Goal: Task Accomplishment & Management: Manage account settings

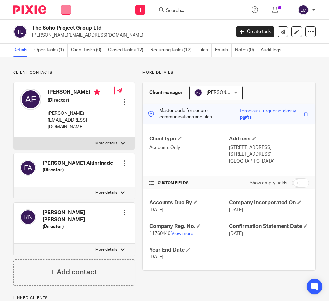
click at [67, 10] on icon at bounding box center [66, 10] width 4 height 4
click at [64, 60] on link "Team" at bounding box center [62, 59] width 11 height 5
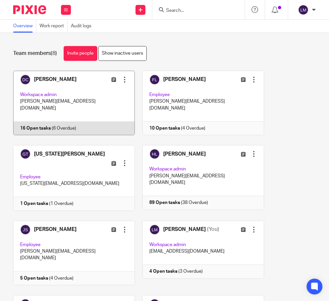
click at [86, 114] on link at bounding box center [70, 103] width 129 height 65
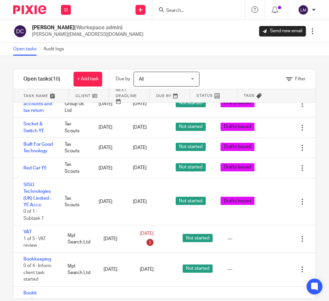
scroll to position [202, 0]
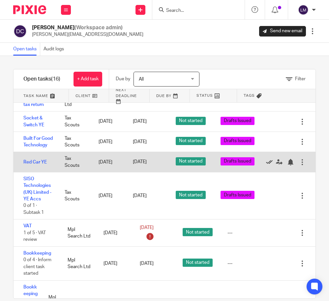
click at [269, 159] on icon at bounding box center [269, 162] width 7 height 7
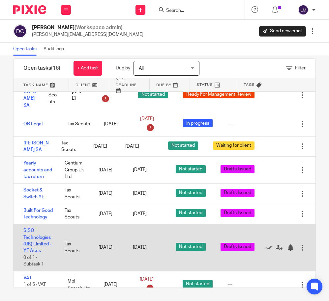
scroll to position [0, 0]
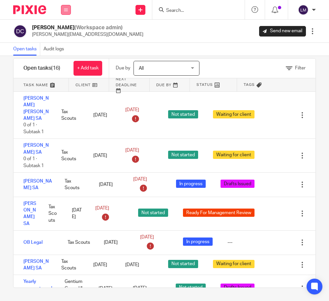
click at [66, 13] on button at bounding box center [66, 10] width 10 height 10
click at [64, 59] on link "Team" at bounding box center [63, 59] width 12 height 5
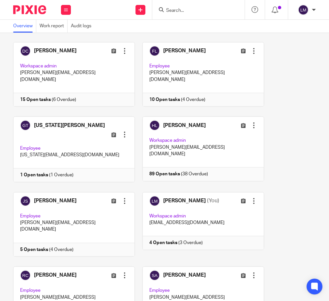
scroll to position [54, 0]
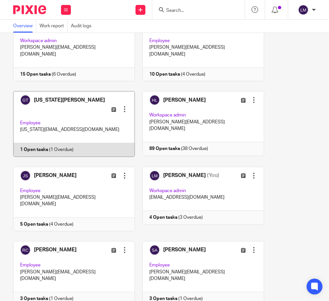
click at [83, 113] on link at bounding box center [70, 124] width 129 height 66
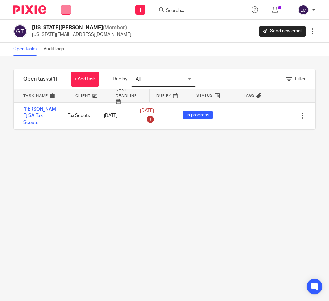
click at [66, 10] on icon at bounding box center [66, 10] width 4 height 4
click at [64, 60] on link "Team" at bounding box center [63, 59] width 12 height 5
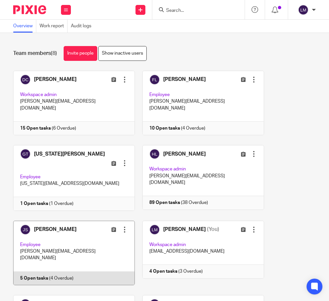
click at [92, 223] on link at bounding box center [70, 253] width 129 height 65
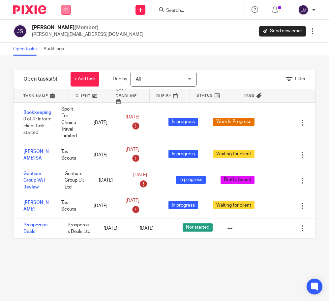
click at [66, 9] on icon at bounding box center [66, 10] width 4 height 4
click at [64, 60] on link "Team" at bounding box center [63, 59] width 12 height 5
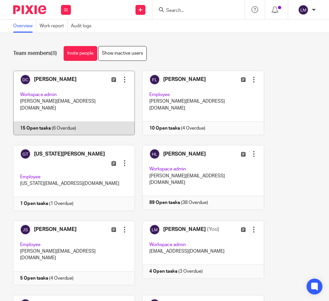
drag, startPoint x: 0, startPoint y: 0, endPoint x: 60, endPoint y: 113, distance: 127.8
click at [60, 113] on link at bounding box center [70, 103] width 129 height 65
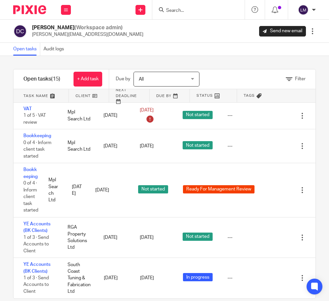
scroll to position [11, 0]
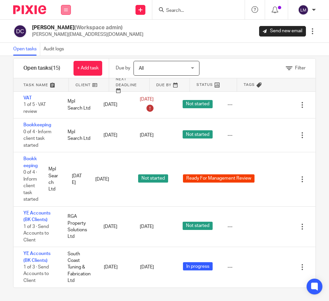
click at [66, 11] on icon at bounding box center [66, 10] width 4 height 4
click at [65, 60] on link "Team" at bounding box center [63, 59] width 12 height 5
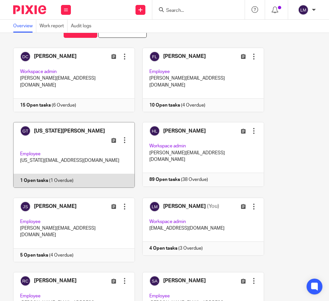
scroll to position [54, 0]
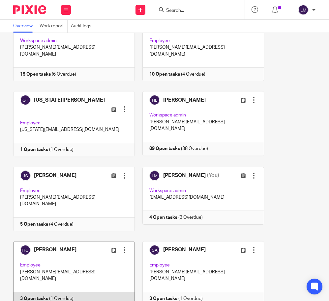
click at [70, 241] on link at bounding box center [70, 273] width 129 height 65
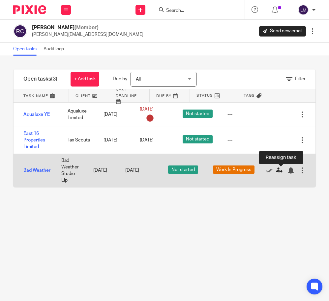
click at [278, 171] on icon at bounding box center [279, 170] width 7 height 7
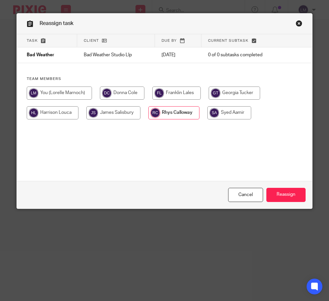
click at [132, 92] on input "radio" at bounding box center [122, 93] width 44 height 13
radio input "true"
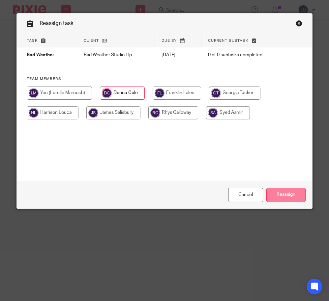
click at [291, 194] on input "Reassign" at bounding box center [285, 195] width 39 height 14
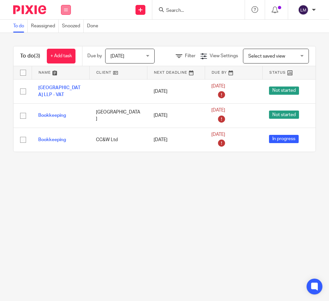
click at [63, 9] on button at bounding box center [66, 10] width 10 height 10
click at [61, 57] on link "Team" at bounding box center [62, 59] width 11 height 5
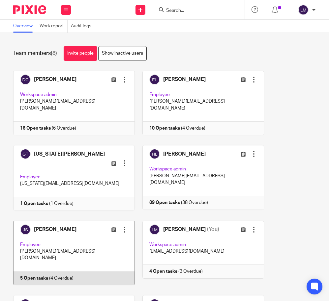
click at [91, 227] on link at bounding box center [70, 253] width 129 height 65
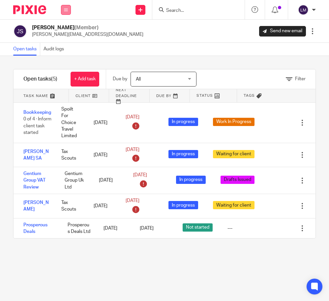
click at [67, 10] on icon at bounding box center [66, 10] width 4 height 4
click at [67, 56] on li "Team" at bounding box center [65, 60] width 17 height 10
click at [66, 58] on link "Team" at bounding box center [63, 59] width 12 height 5
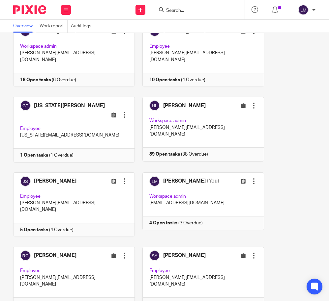
scroll to position [54, 0]
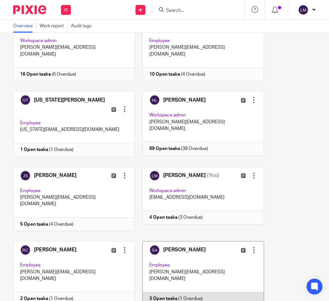
click at [180, 242] on link at bounding box center [199, 273] width 129 height 65
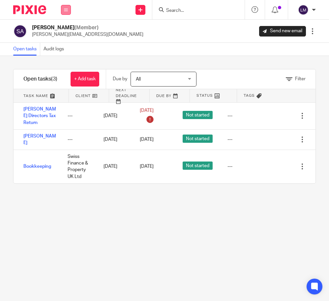
click at [66, 9] on icon at bounding box center [66, 10] width 4 height 4
click at [61, 49] on link "Clients" at bounding box center [64, 50] width 14 height 5
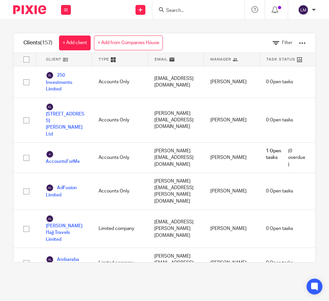
click at [176, 9] on input "Search" at bounding box center [194, 11] width 59 height 6
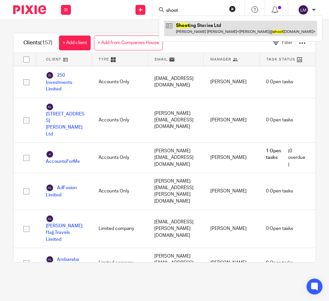
type input "shoot"
click at [196, 26] on link at bounding box center [240, 28] width 153 height 15
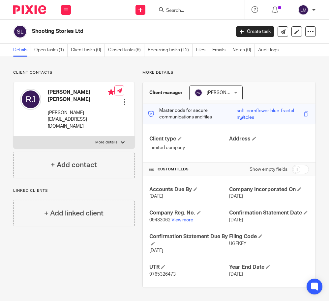
click at [196, 13] on div at bounding box center [198, 9] width 92 height 19
click at [190, 11] on input "Search" at bounding box center [194, 11] width 59 height 6
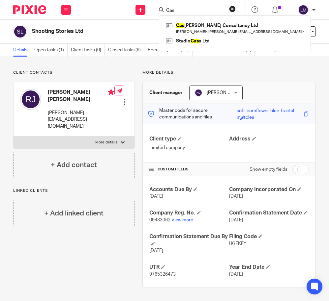
click at [178, 11] on input "Cas" at bounding box center [194, 11] width 59 height 6
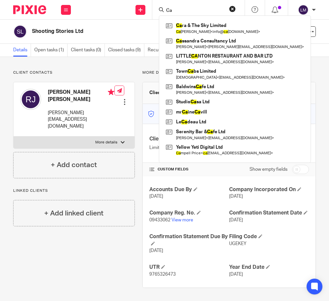
type input "C"
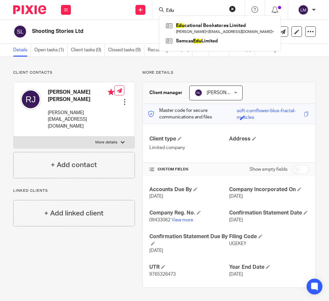
click at [182, 11] on input "Edu" at bounding box center [194, 11] width 59 height 6
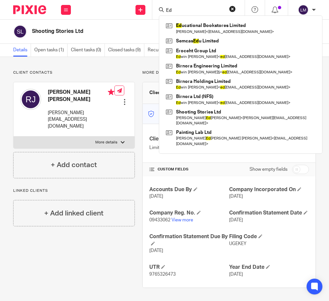
type input "E"
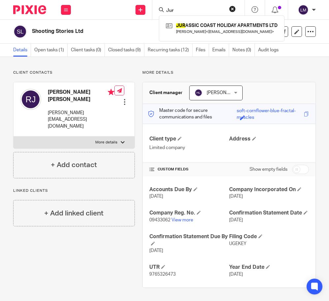
click at [182, 10] on input "Jur" at bounding box center [194, 11] width 59 height 6
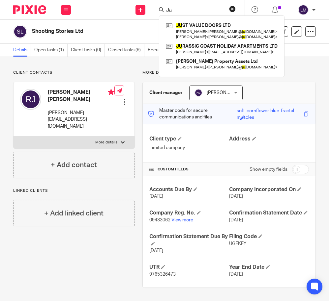
type input "J"
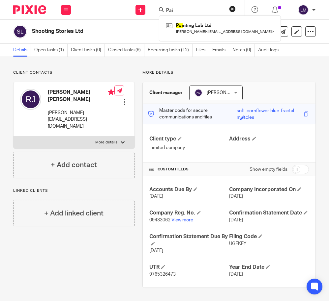
click at [179, 9] on input "Pai" at bounding box center [194, 11] width 59 height 6
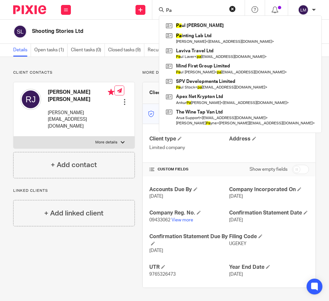
type input "P"
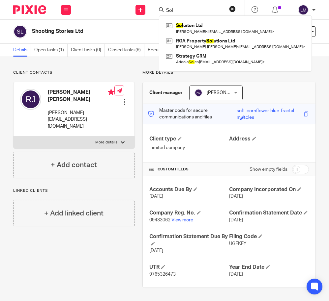
type input "Sol"
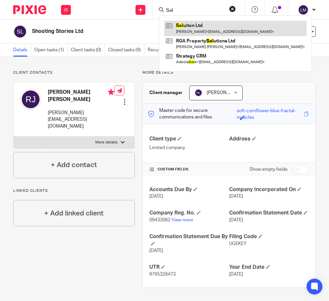
click at [189, 26] on link at bounding box center [235, 28] width 142 height 15
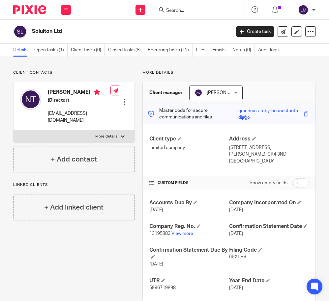
click at [170, 10] on input "Search" at bounding box center [194, 11] width 59 height 6
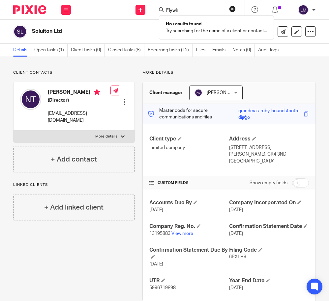
drag, startPoint x: 179, startPoint y: 10, endPoint x: 165, endPoint y: 9, distance: 14.2
click at [165, 9] on input "Flywh" at bounding box center [194, 11] width 59 height 6
type input "G"
click at [195, 8] on input "Svi" at bounding box center [194, 11] width 59 height 6
type input "S"
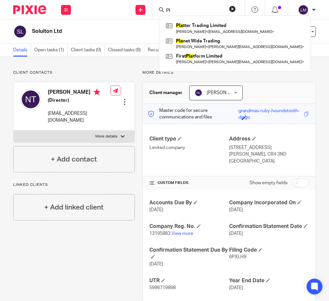
type input "P"
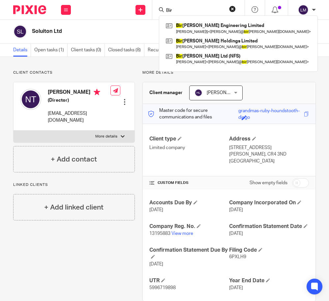
type input "Bir"
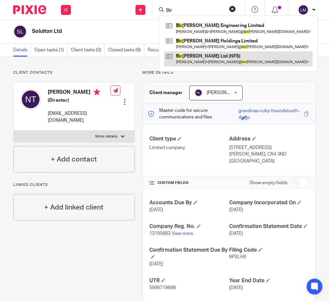
click at [193, 59] on link at bounding box center [238, 58] width 148 height 15
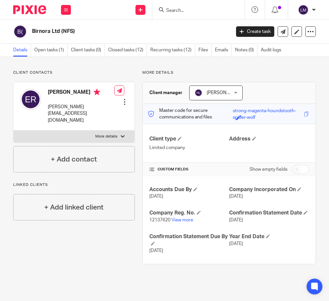
click at [211, 2] on div at bounding box center [198, 9] width 92 height 19
click at [202, 7] on form at bounding box center [200, 10] width 70 height 8
click at [178, 13] on input "Search" at bounding box center [194, 11] width 59 height 6
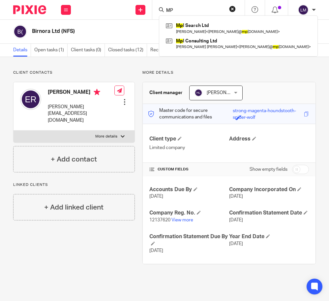
type input "M"
click at [177, 9] on input "RG" at bounding box center [194, 11] width 59 height 6
type input "R"
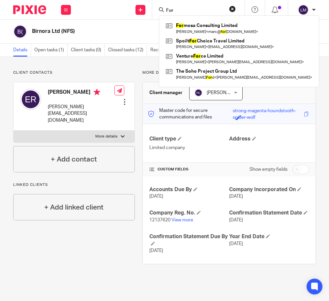
type input "For"
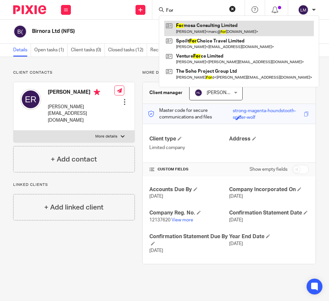
click at [217, 25] on link at bounding box center [238, 28] width 149 height 15
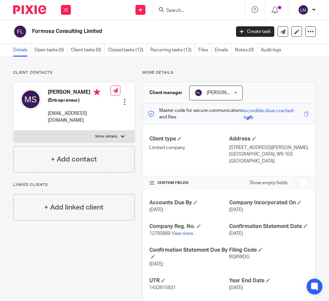
click at [186, 9] on input "Search" at bounding box center [194, 11] width 59 height 6
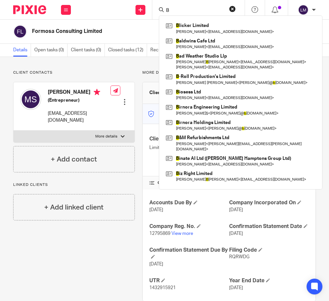
type input "B"
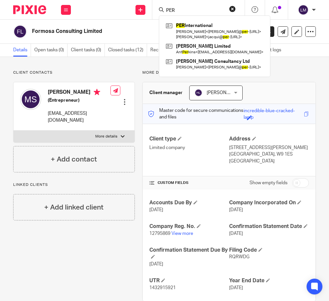
click at [200, 13] on input "PER" at bounding box center [194, 11] width 59 height 6
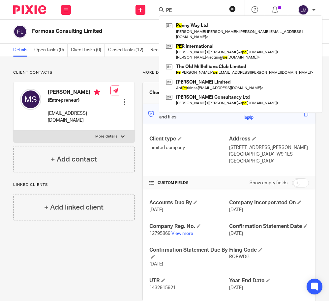
type input "P"
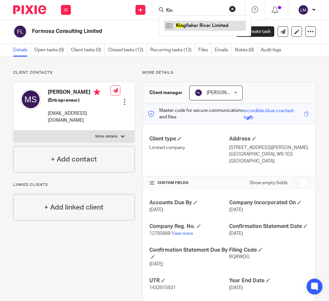
type input "Kin"
click at [200, 25] on link at bounding box center [205, 26] width 82 height 10
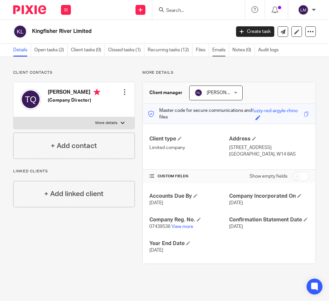
click at [217, 50] on link "Emails" at bounding box center [220, 50] width 17 height 13
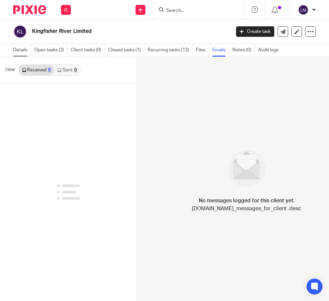
click at [23, 51] on link "Details" at bounding box center [22, 50] width 18 height 13
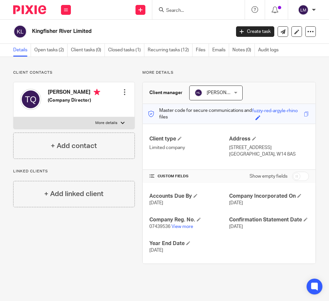
click at [204, 12] on input "Search" at bounding box center [194, 11] width 59 height 6
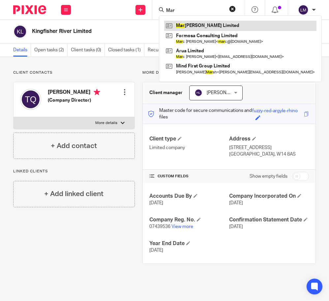
type input "Mar"
click at [206, 23] on link at bounding box center [240, 26] width 152 height 10
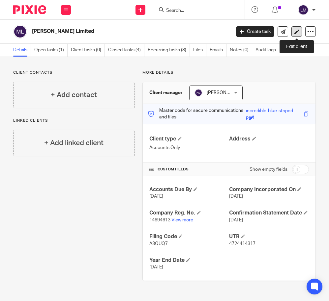
click at [296, 32] on icon at bounding box center [296, 31] width 5 height 5
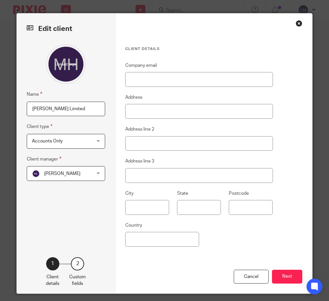
click at [89, 108] on input "Marah Hammed Limited" at bounding box center [66, 109] width 78 height 15
type input "Marah Hammed Ltd"
click at [292, 279] on button "Next" at bounding box center [287, 277] width 30 height 14
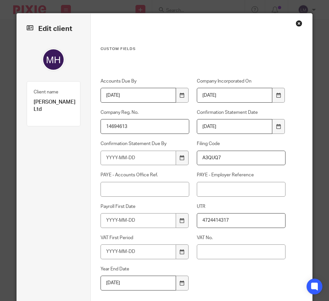
scroll to position [50, 0]
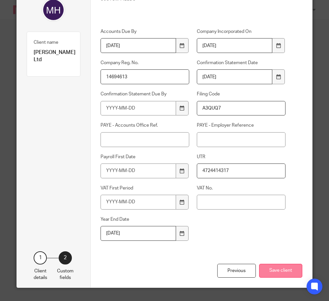
click at [288, 272] on button "Save client" at bounding box center [280, 271] width 43 height 14
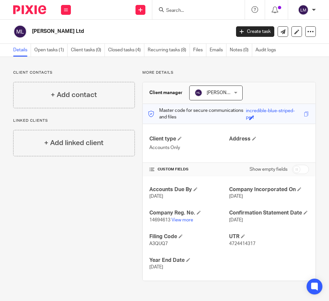
click at [182, 9] on input "Search" at bounding box center [194, 11] width 59 height 6
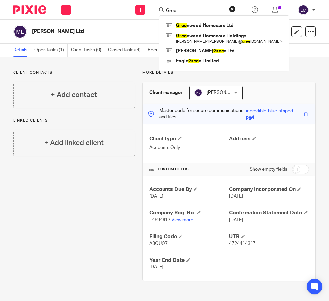
click at [202, 13] on input "Gree" at bounding box center [194, 11] width 59 height 6
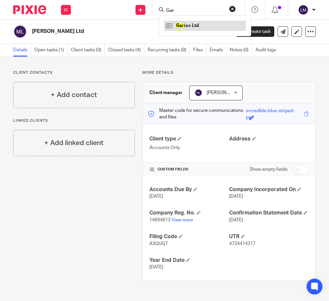
type input "Gar"
click at [190, 23] on link at bounding box center [205, 26] width 82 height 10
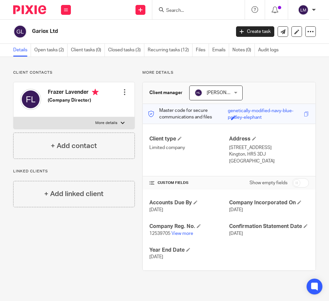
click at [204, 12] on input "Search" at bounding box center [194, 11] width 59 height 6
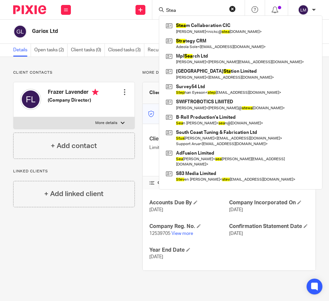
click at [189, 10] on input "Stea" at bounding box center [194, 11] width 59 height 6
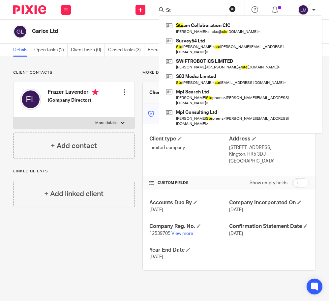
type input "S"
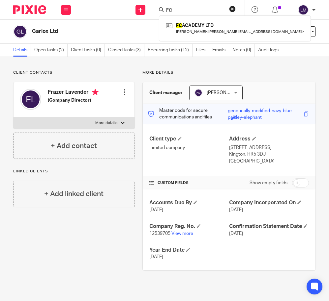
click at [199, 10] on input "FC" at bounding box center [194, 11] width 59 height 6
type input "F"
click at [183, 11] on input "Moe" at bounding box center [194, 11] width 59 height 6
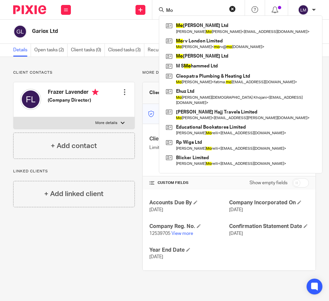
type input "M"
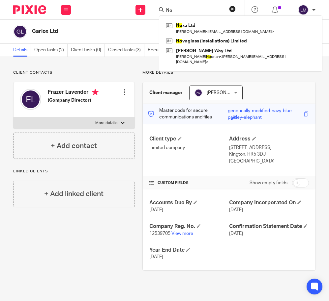
type input "N"
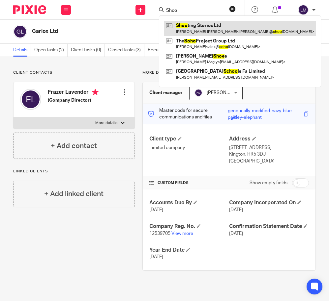
type input "Shoo"
click at [203, 26] on link at bounding box center [239, 28] width 151 height 15
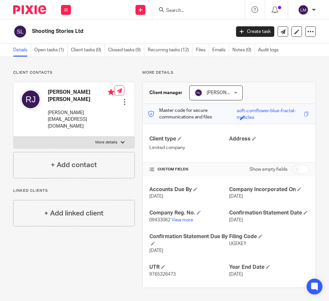
click at [125, 99] on div at bounding box center [124, 102] width 7 height 7
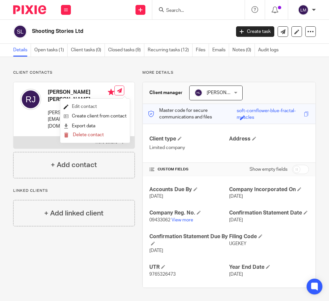
click at [86, 106] on link "Edit contact" at bounding box center [95, 107] width 63 height 10
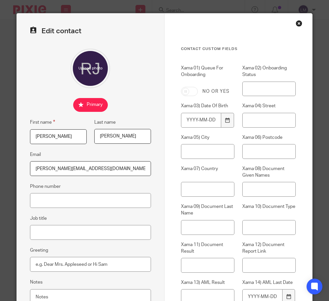
click at [68, 137] on input "[PERSON_NAME]" at bounding box center [58, 136] width 57 height 15
type input "[PERSON_NAME]"
drag, startPoint x: 116, startPoint y: 137, endPoint x: 96, endPoint y: 137, distance: 19.8
click at [96, 137] on input "[PERSON_NAME]" at bounding box center [122, 136] width 57 height 15
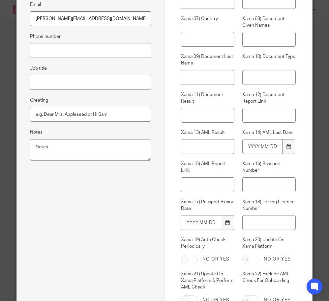
scroll to position [204, 0]
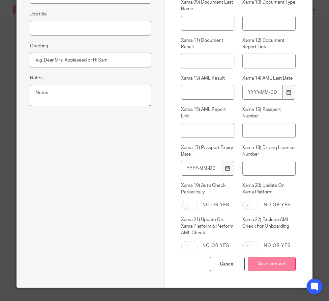
type input "Edwards"
click at [273, 262] on input "Save contact" at bounding box center [272, 264] width 48 height 14
click at [268, 263] on input "Save contact" at bounding box center [272, 264] width 48 height 14
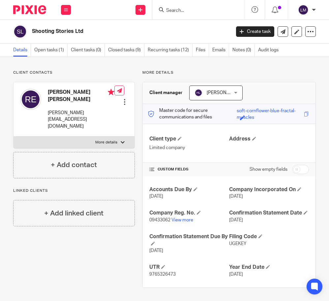
click at [193, 9] on input "Search" at bounding box center [194, 11] width 59 height 6
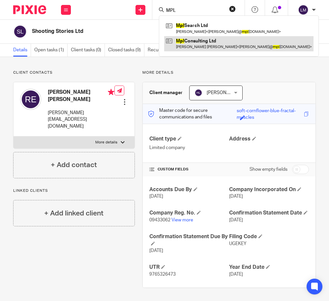
type input "MPL"
click at [206, 42] on link at bounding box center [238, 43] width 149 height 15
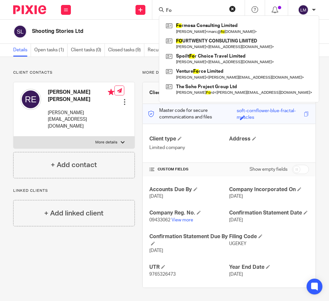
click at [185, 11] on input "Fo" at bounding box center [194, 11] width 59 height 6
type input "F"
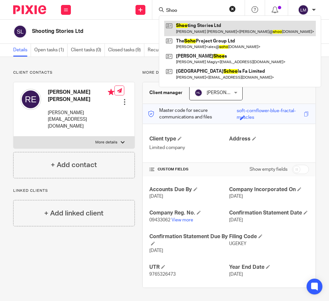
type input "Shoo"
click at [194, 26] on link at bounding box center [239, 28] width 151 height 15
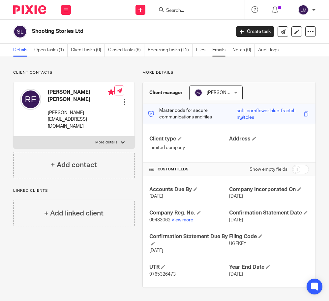
click at [216, 49] on link "Emails" at bounding box center [220, 50] width 17 height 13
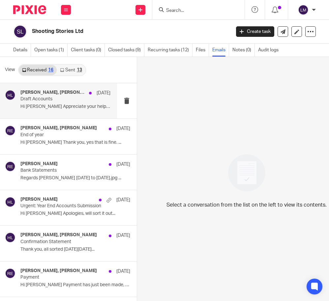
click at [94, 104] on div "Harrison Louca, Ross Edwards 12 Sep Draft Accounts Hi Harrison Appreciate your …" at bounding box center [65, 101] width 90 height 22
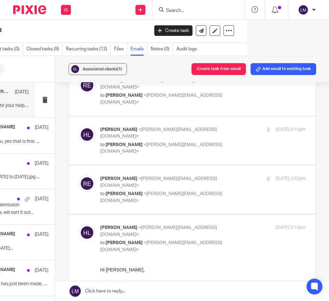
scroll to position [90, 0]
click at [153, 175] on div "Ross Edwards <ross@shootingstories.co.uk> to Harrison Louca <harrison@hjlaccoun…" at bounding box center [192, 189] width 227 height 29
click at [163, 191] on span "<harrison@hjlaccountancy.com>" at bounding box center [161, 197] width 122 height 12
checkbox input "true"
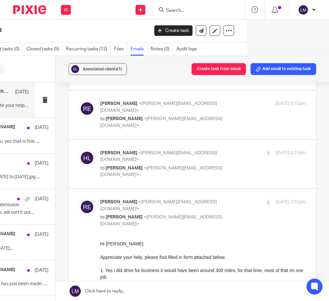
scroll to position [63, 0]
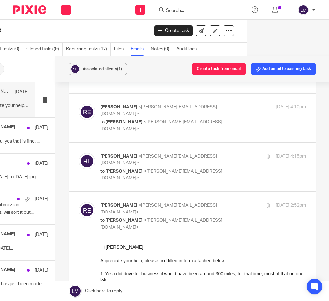
click at [164, 159] on label at bounding box center [192, 167] width 247 height 48
click at [79, 153] on input "checkbox" at bounding box center [78, 153] width 0 height 0
checkbox input "true"
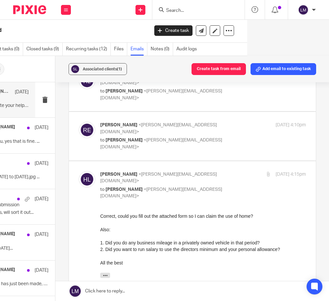
scroll to position [44, 0]
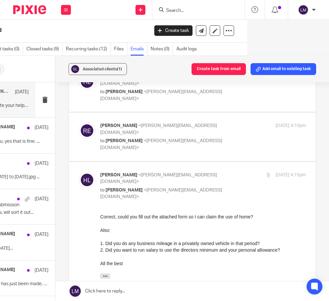
click at [164, 140] on label at bounding box center [192, 137] width 247 height 48
click at [79, 122] on input "checkbox" at bounding box center [78, 122] width 0 height 0
checkbox input "true"
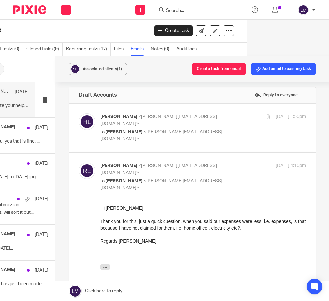
scroll to position [0, 0]
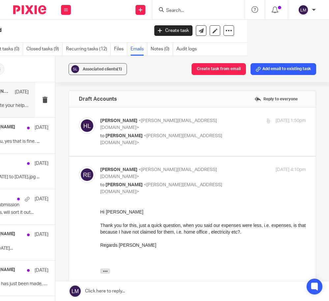
click at [164, 140] on label at bounding box center [192, 132] width 247 height 48
click at [79, 118] on input "checkbox" at bounding box center [78, 117] width 0 height 0
checkbox input "true"
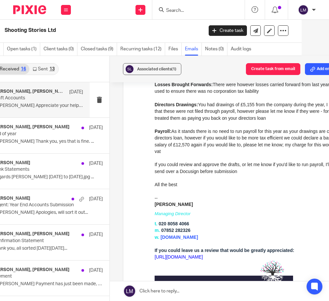
scroll to position [1, 0]
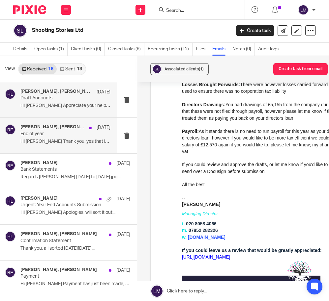
click at [71, 135] on p "End of year" at bounding box center [56, 134] width 72 height 6
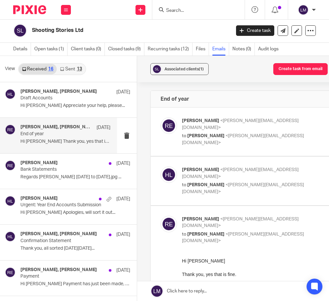
scroll to position [8, 0]
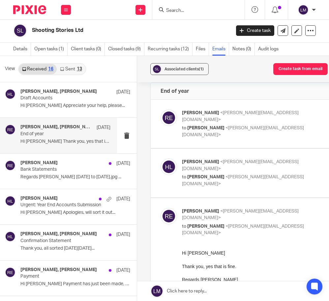
click at [235, 174] on p "to Ross Edwards <ross@shootingstories.co.uk>" at bounding box center [250, 180] width 137 height 13
checkbox input "true"
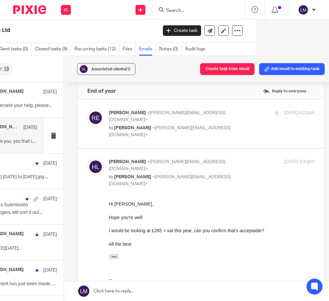
scroll to position [1, 75]
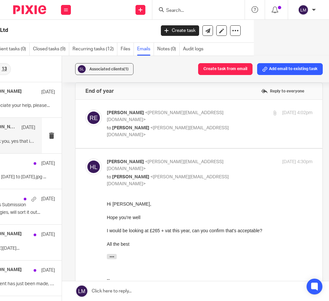
click at [220, 135] on label at bounding box center [198, 124] width 247 height 48
click at [85, 110] on input "checkbox" at bounding box center [85, 109] width 0 height 0
checkbox input "true"
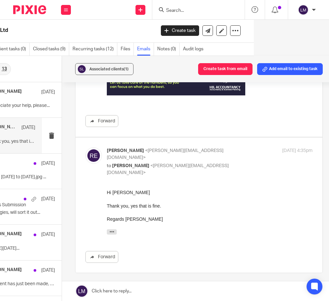
scroll to position [494, 0]
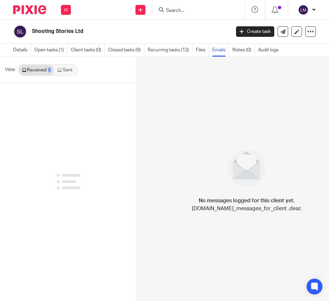
click at [187, 10] on input "Search" at bounding box center [194, 11] width 59 height 6
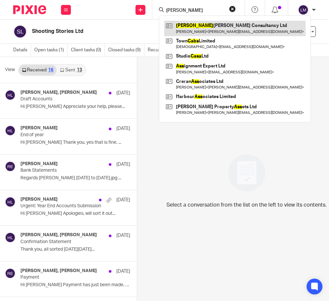
type input "Cass"
click at [196, 30] on link at bounding box center [234, 28] width 141 height 15
click at [197, 28] on link at bounding box center [234, 28] width 141 height 15
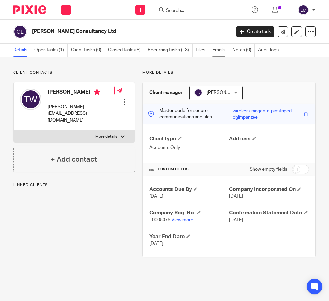
click at [218, 50] on link "Emails" at bounding box center [220, 50] width 17 height 13
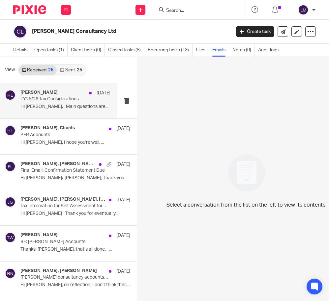
click at [71, 105] on p "Hi Harrison, Main questions are..." at bounding box center [65, 107] width 90 height 6
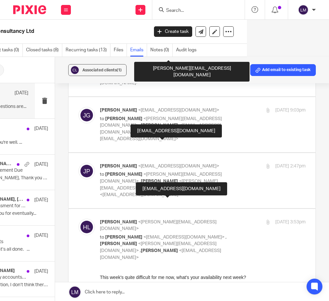
scroll to position [134, 0]
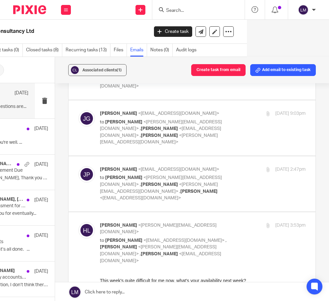
click at [217, 175] on p "to Harrison Louca <harrison@hjlaccountancy.com> , Tom Warren <tom@per-internati…" at bounding box center [168, 188] width 137 height 27
checkbox input "true"
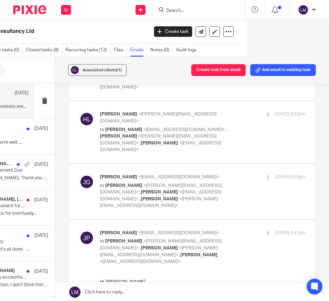
scroll to position [68, 0]
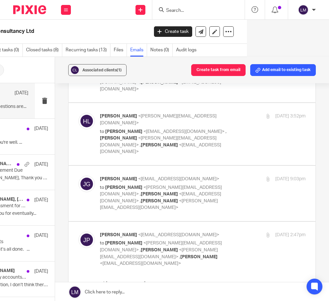
click at [206, 186] on label at bounding box center [191, 193] width 247 height 55
click at [78, 176] on input "checkbox" at bounding box center [78, 175] width 0 height 0
checkbox input "true"
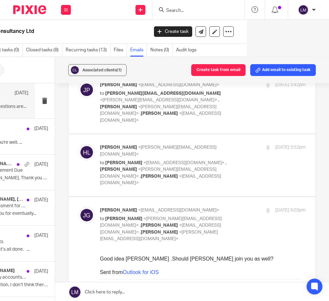
scroll to position [36, 0]
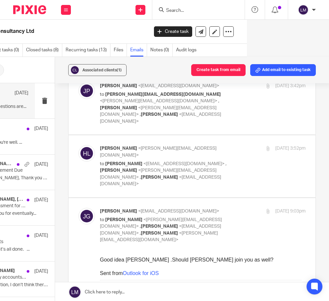
click at [200, 169] on label at bounding box center [191, 166] width 247 height 62
click at [78, 145] on input "checkbox" at bounding box center [78, 145] width 0 height 0
checkbox input "true"
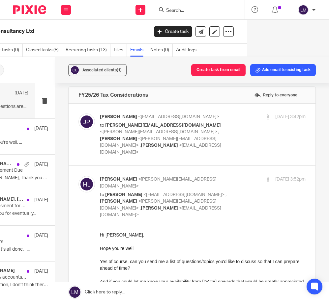
scroll to position [3, 0]
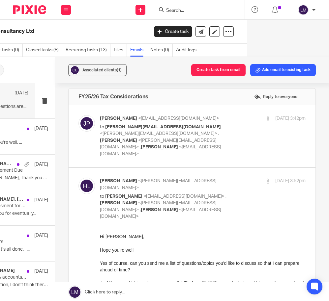
click at [199, 153] on label at bounding box center [191, 136] width 247 height 62
click at [78, 115] on input "checkbox" at bounding box center [78, 115] width 0 height 0
checkbox input "true"
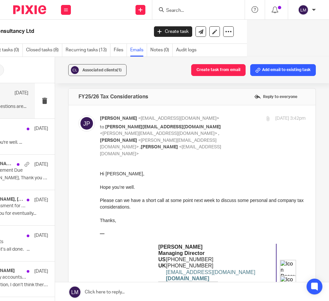
scroll to position [0, 0]
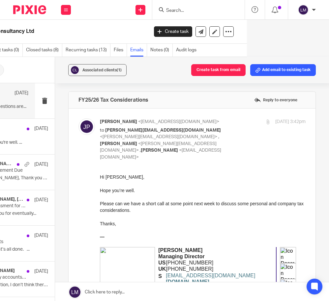
click at [180, 10] on input "Search" at bounding box center [194, 11] width 59 height 6
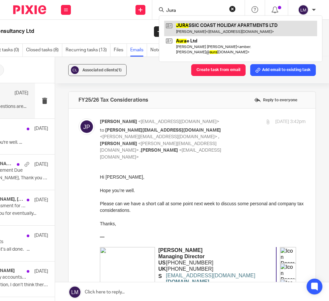
type input "Jura"
click at [198, 26] on link at bounding box center [240, 28] width 153 height 15
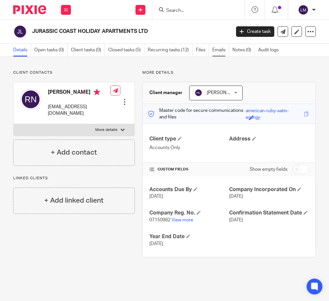
click at [221, 51] on link "Emails" at bounding box center [220, 50] width 17 height 13
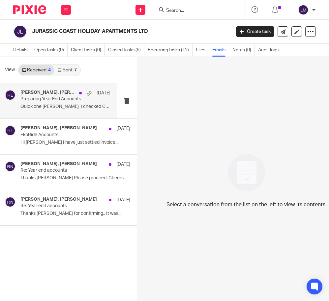
click at [71, 104] on p "Quick one Harrison I checked CH and..." at bounding box center [65, 107] width 90 height 6
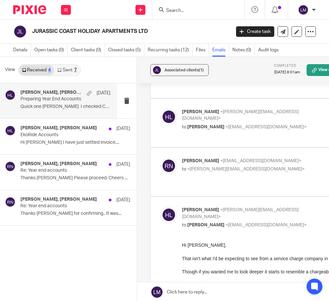
scroll to position [276, 0]
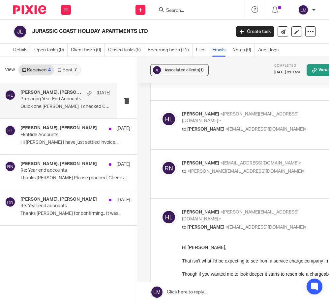
click at [236, 169] on span "<[PERSON_NAME][EMAIL_ADDRESS][DOMAIN_NAME]>" at bounding box center [245, 171] width 117 height 5
checkbox input "true"
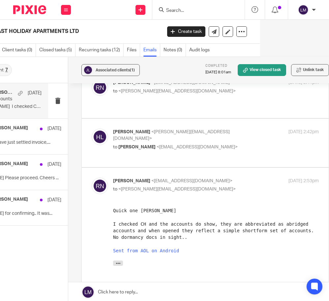
scroll to position [252, 0]
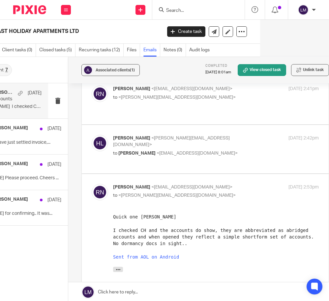
click at [209, 138] on div "Harrison Louca <harrison@hjlaccountancy.com> to Ray Needham <rayneedham71@aol.c…" at bounding box center [216, 146] width 206 height 22
checkbox input "true"
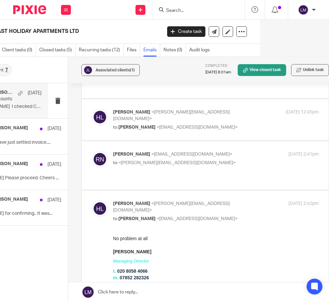
scroll to position [185, 0]
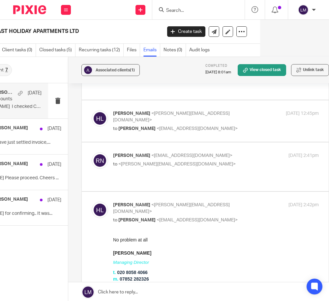
click at [203, 161] on p "to <harrison@hjlaccountancy.com>" at bounding box center [181, 164] width 137 height 7
checkbox input "true"
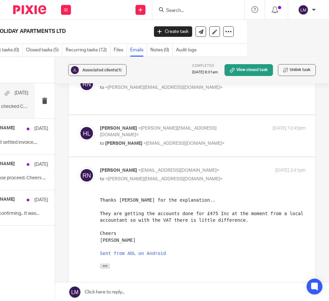
scroll to position [170, 0]
click at [198, 141] on p "to Ray Needham <rayneedham71@aol.com>" at bounding box center [168, 144] width 137 height 7
checkbox input "true"
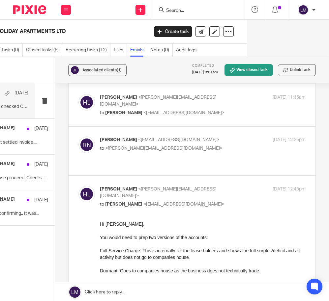
scroll to position [108, 0]
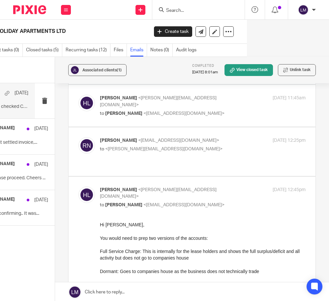
click at [193, 153] on p "to <harrison@hjlaccountancy.com>" at bounding box center [168, 149] width 137 height 7
checkbox input "true"
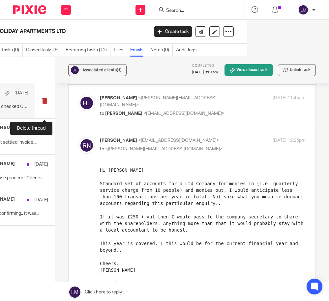
scroll to position [0, 0]
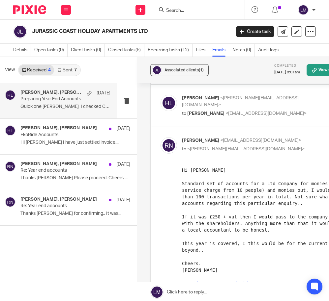
click at [203, 15] on div at bounding box center [198, 9] width 92 height 19
click at [201, 10] on input "Search" at bounding box center [194, 11] width 59 height 6
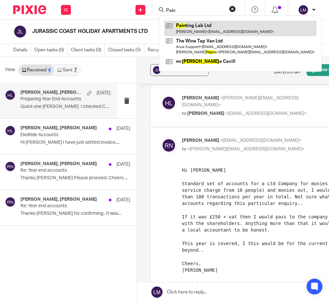
type input "Pain"
click at [207, 28] on link at bounding box center [240, 28] width 152 height 15
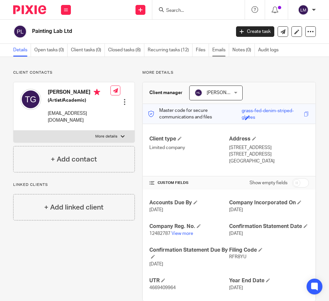
click at [219, 50] on link "Emails" at bounding box center [220, 50] width 17 height 13
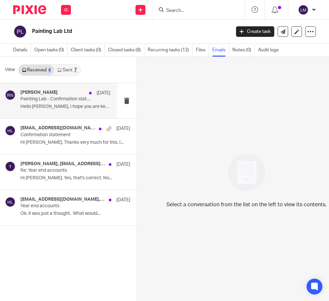
click at [90, 111] on div "[PERSON_NAME] [DATE] Painting Lab - Confirmation statement Hello [PERSON_NAME],…" at bounding box center [65, 101] width 90 height 22
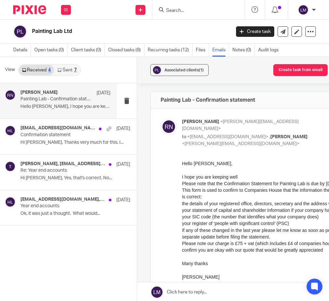
click at [201, 9] on input "Search" at bounding box center [194, 11] width 59 height 6
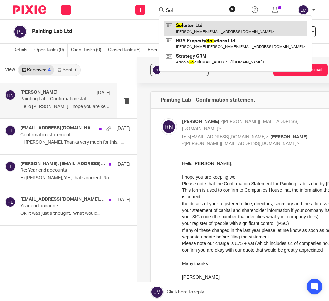
type input "Sol"
click at [195, 30] on link at bounding box center [235, 28] width 142 height 15
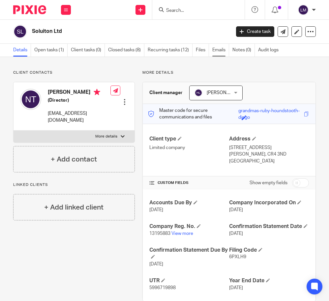
click at [225, 48] on link "Emails" at bounding box center [220, 50] width 17 height 13
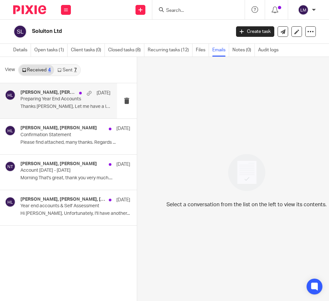
click at [69, 96] on div "[PERSON_NAME], [PERSON_NAME] [DATE]" at bounding box center [65, 93] width 90 height 7
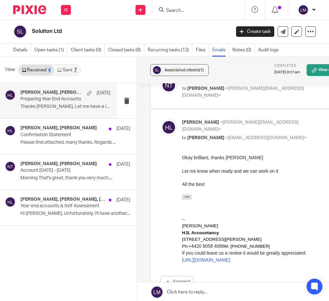
scroll to position [75, 0]
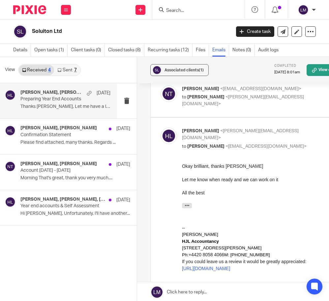
click at [225, 109] on label at bounding box center [273, 97] width 247 height 42
click at [160, 86] on input "checkbox" at bounding box center [160, 85] width 0 height 0
checkbox input "true"
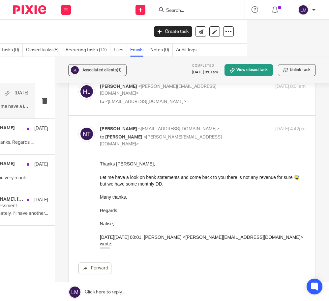
scroll to position [12, 0]
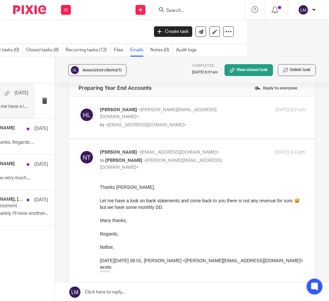
click at [175, 122] on p "to <nafis.taqavi@gmail.com>" at bounding box center [168, 125] width 137 height 7
checkbox input "true"
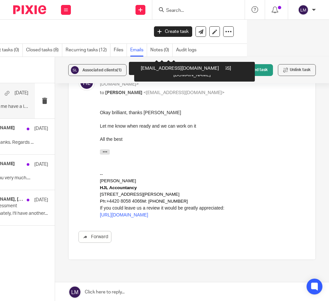
scroll to position [439, 0]
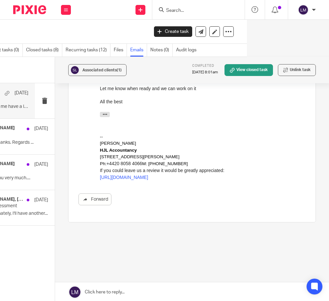
click at [194, 9] on input "Search" at bounding box center [194, 11] width 59 height 6
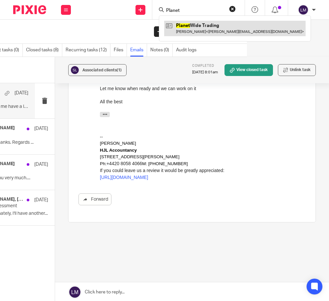
type input "Planet"
click at [181, 29] on link at bounding box center [234, 28] width 141 height 15
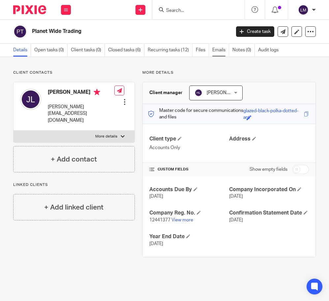
click at [220, 51] on link "Emails" at bounding box center [220, 50] width 17 height 13
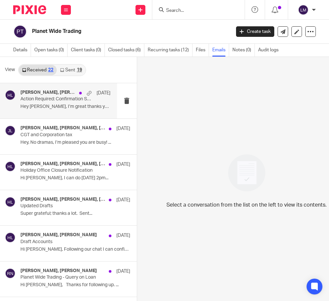
click at [70, 102] on p "Action Required: Confirmation Statement Due" at bounding box center [56, 99] width 72 height 6
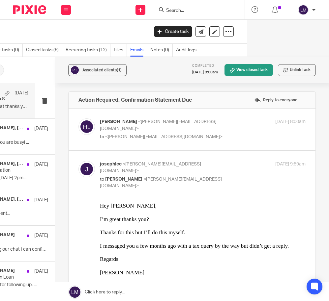
click at [190, 134] on p "to <josephlee@gmx.co.uk>" at bounding box center [168, 137] width 137 height 7
checkbox input "true"
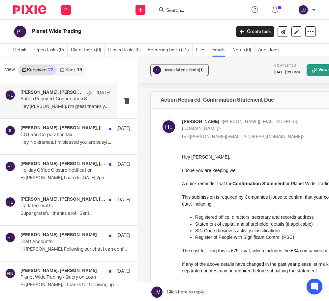
click at [200, 12] on input "Search" at bounding box center [194, 11] width 59 height 6
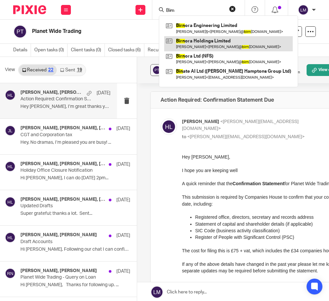
type input "Birn"
click at [209, 43] on link at bounding box center [228, 43] width 128 height 15
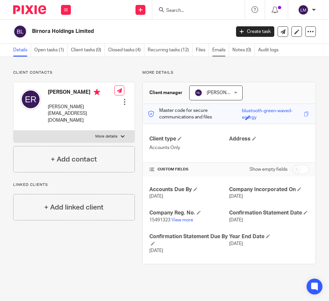
click at [224, 48] on link "Emails" at bounding box center [220, 50] width 17 height 13
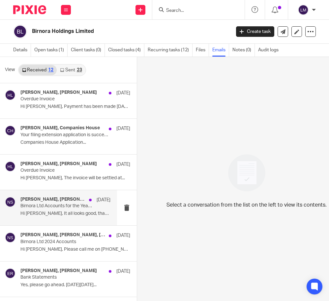
click at [61, 208] on p "Birnora Ltd Accounts for the Year Ended [DATE]" at bounding box center [56, 206] width 72 height 6
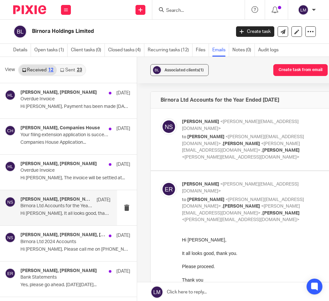
click at [230, 151] on label at bounding box center [273, 140] width 247 height 62
click at [160, 119] on input "checkbox" at bounding box center [160, 118] width 0 height 0
checkbox input "true"
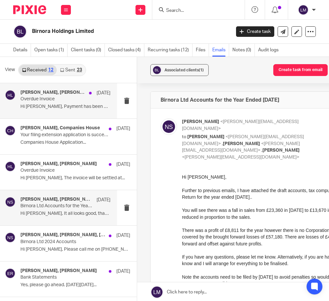
click at [81, 101] on p "Overdue Invoice" at bounding box center [56, 99] width 72 height 6
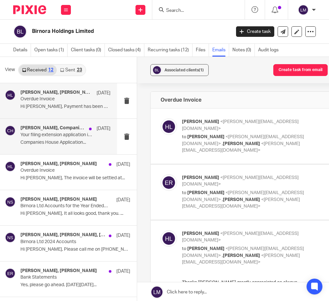
click at [106, 138] on div "[PERSON_NAME], Companies House [DATE] Your filing extension application is succ…" at bounding box center [65, 136] width 90 height 22
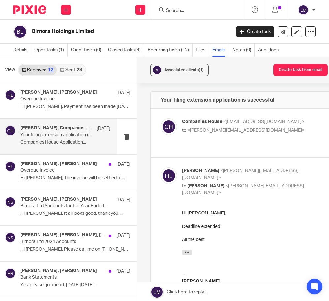
click at [243, 141] on label at bounding box center [273, 133] width 247 height 48
click at [160, 119] on input "checkbox" at bounding box center [160, 118] width 0 height 0
checkbox input "true"
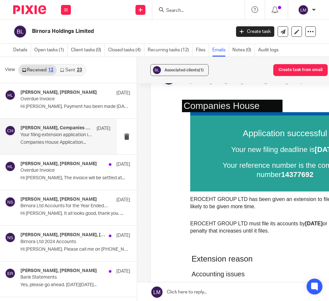
click at [176, 11] on input "Search" at bounding box center [194, 11] width 59 height 6
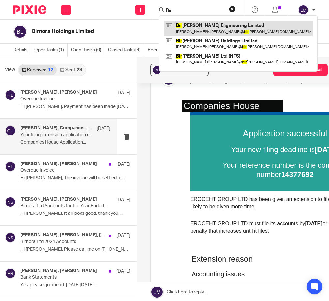
type input "Bir"
click at [182, 30] on link at bounding box center [238, 28] width 148 height 15
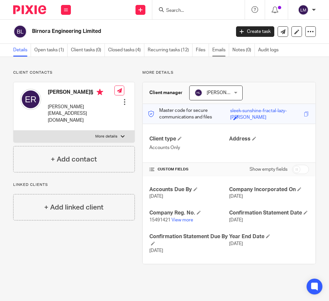
click at [221, 49] on link "Emails" at bounding box center [220, 50] width 17 height 13
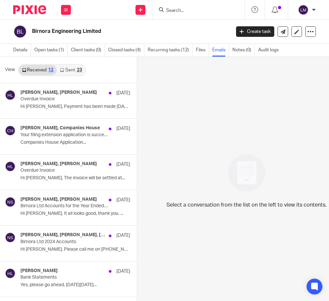
click at [193, 8] on input "Search" at bounding box center [194, 11] width 59 height 6
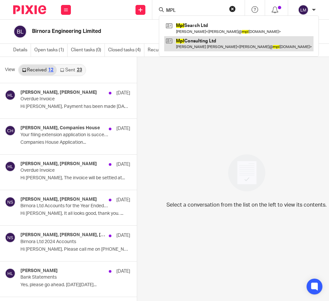
type input "MPL"
click at [199, 41] on link at bounding box center [238, 43] width 149 height 15
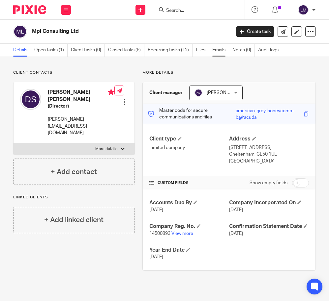
click at [215, 51] on link "Emails" at bounding box center [220, 50] width 17 height 13
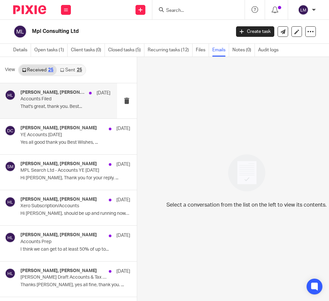
click at [88, 104] on p "That's great, thank you. Best..." at bounding box center [65, 107] width 90 height 6
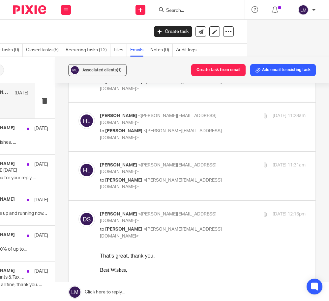
scroll to position [201, 0]
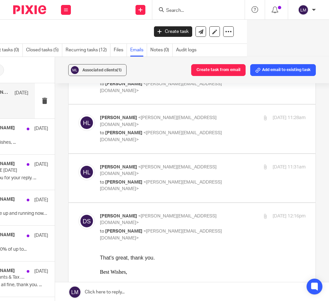
click at [176, 154] on label at bounding box center [191, 178] width 247 height 48
click at [78, 164] on input "checkbox" at bounding box center [78, 164] width 0 height 0
checkbox input "true"
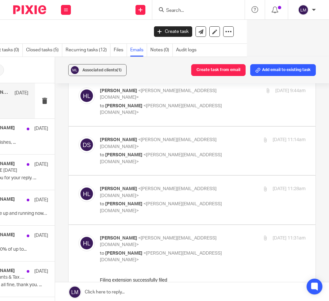
scroll to position [128, 0]
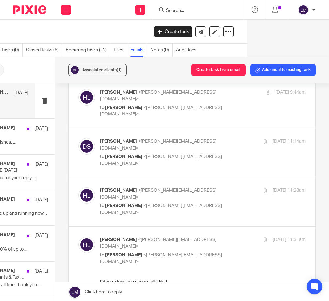
click at [175, 177] on label at bounding box center [191, 201] width 247 height 48
click at [78, 187] on input "checkbox" at bounding box center [78, 187] width 0 height 0
checkbox input "true"
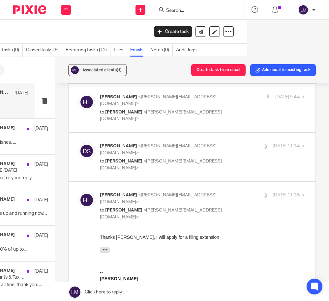
scroll to position [120, 0]
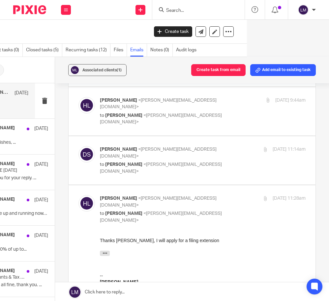
click at [175, 136] on label at bounding box center [191, 160] width 247 height 48
click at [78, 146] on input "checkbox" at bounding box center [78, 146] width 0 height 0
checkbox input "true"
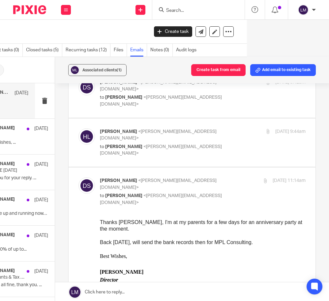
scroll to position [76, 0]
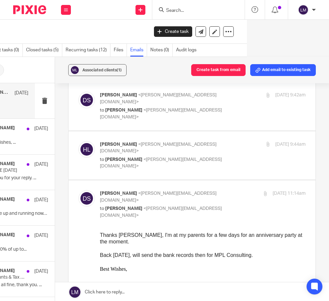
click at [176, 141] on label at bounding box center [191, 155] width 247 height 48
click at [78, 141] on input "checkbox" at bounding box center [78, 141] width 0 height 0
checkbox input "true"
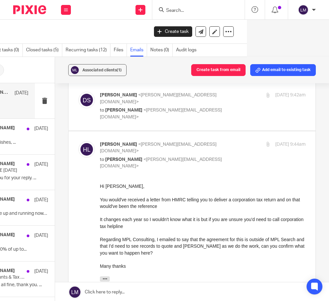
scroll to position [0, 0]
click at [183, 102] on label at bounding box center [191, 106] width 247 height 48
click at [78, 92] on input "checkbox" at bounding box center [78, 92] width 0 height 0
checkbox input "true"
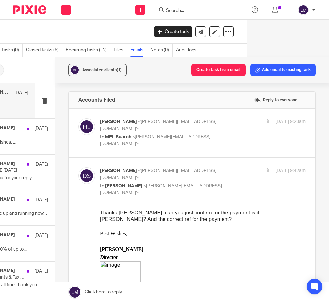
click at [183, 135] on span "<[PERSON_NAME][EMAIL_ADDRESS][DOMAIN_NAME]>" at bounding box center [155, 141] width 111 height 12
checkbox input "true"
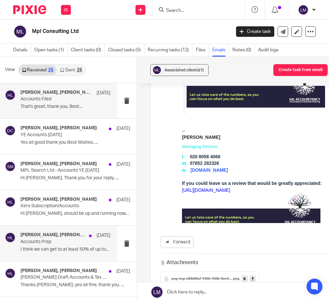
click at [61, 238] on h4 "[PERSON_NAME], [PERSON_NAME]" at bounding box center [52, 235] width 65 height 6
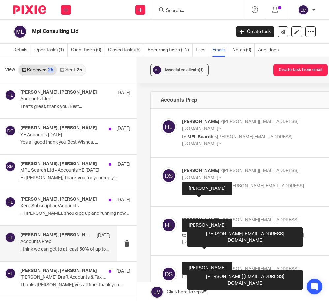
scroll to position [60, 0]
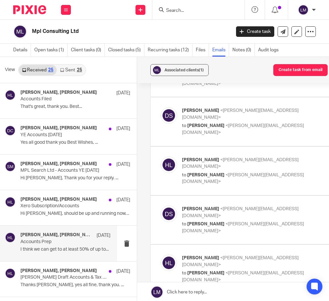
click at [223, 198] on label at bounding box center [273, 220] width 247 height 48
click at [160, 205] on input "checkbox" at bounding box center [160, 205] width 0 height 0
checkbox input "true"
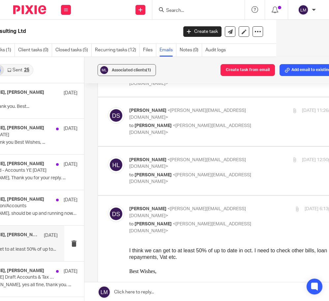
scroll to position [0, 69]
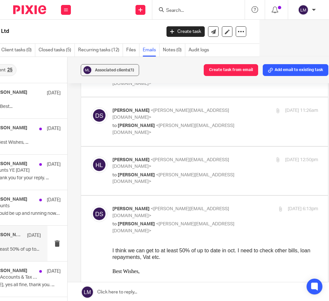
click at [187, 157] on label at bounding box center [204, 171] width 247 height 48
click at [91, 157] on input "checkbox" at bounding box center [91, 156] width 0 height 0
checkbox input "true"
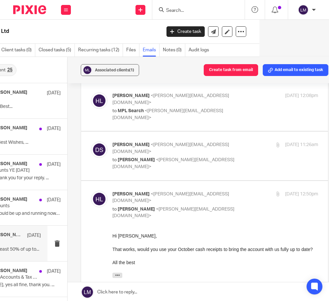
scroll to position [23, 0]
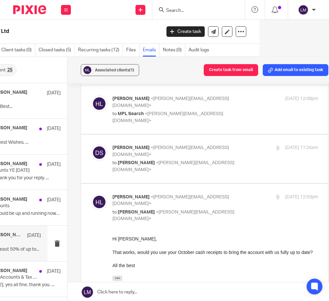
click at [187, 157] on label at bounding box center [204, 159] width 247 height 48
click at [91, 145] on input "checkbox" at bounding box center [91, 144] width 0 height 0
checkbox input "true"
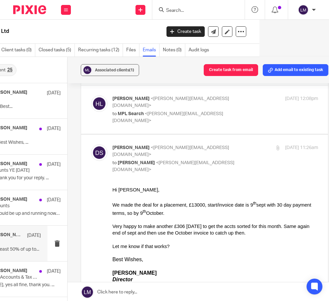
scroll to position [0, 0]
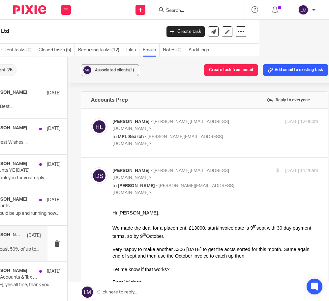
click at [188, 141] on label at bounding box center [204, 133] width 247 height 48
click at [91, 119] on input "checkbox" at bounding box center [91, 118] width 0 height 0
checkbox input "true"
